Goal: Go to known website: Access a specific website the user already knows

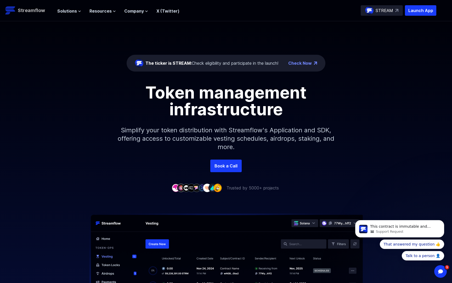
click at [25, 15] on link "Streamflow" at bounding box center [28, 10] width 47 height 10
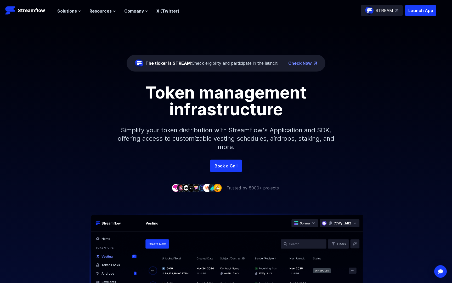
click at [438, 12] on header "Streamflow Launch App STREAM Solutions Overview Streamflow features an all-in-o…" at bounding box center [226, 10] width 452 height 21
click at [432, 12] on p "Launch App" at bounding box center [420, 10] width 31 height 10
click at [427, 5] on p "Launch App" at bounding box center [420, 10] width 31 height 10
